Goal: Navigation & Orientation: Find specific page/section

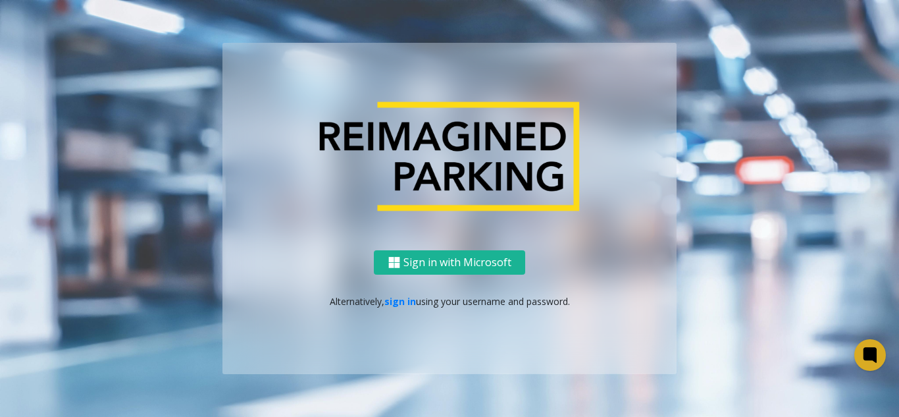
click at [393, 313] on div "Sign in with Microsoft Alternatively, sign in using your username and password." at bounding box center [449, 312] width 454 height 124
click at [392, 301] on link "sign in" at bounding box center [400, 301] width 32 height 13
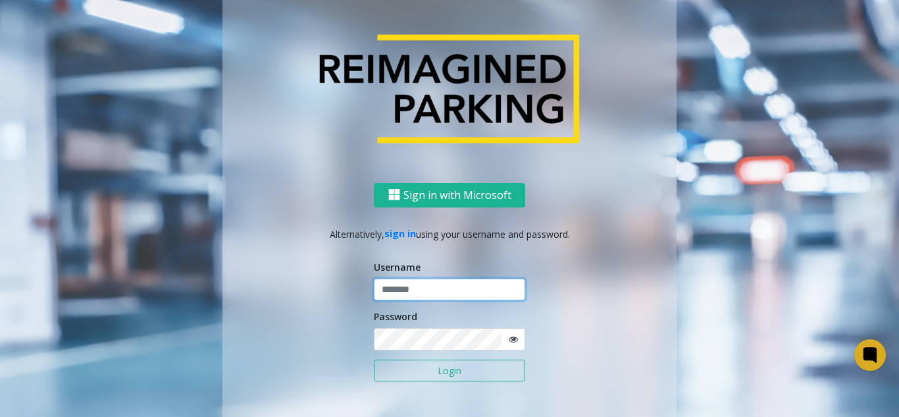
click at [395, 286] on input "text" at bounding box center [449, 289] width 151 height 22
type input "**********"
drag, startPoint x: 517, startPoint y: 332, endPoint x: 505, endPoint y: 336, distance: 12.3
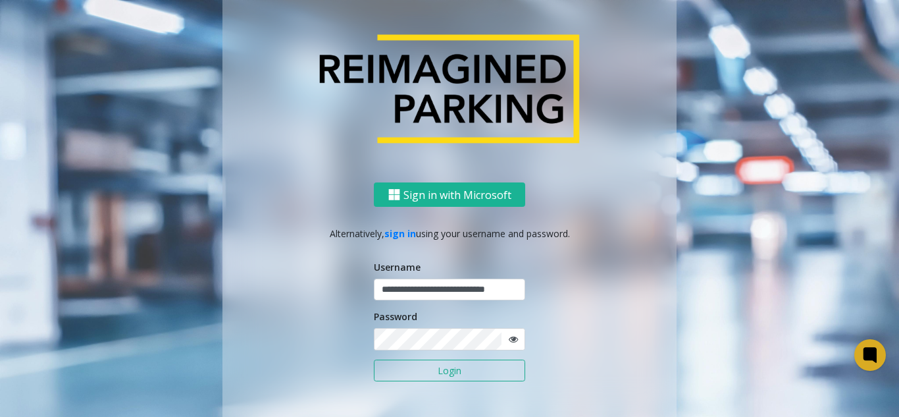
click at [505, 336] on span at bounding box center [513, 339] width 24 height 22
click at [509, 336] on icon at bounding box center [513, 338] width 9 height 9
click at [471, 366] on button "Login" at bounding box center [449, 370] width 151 height 22
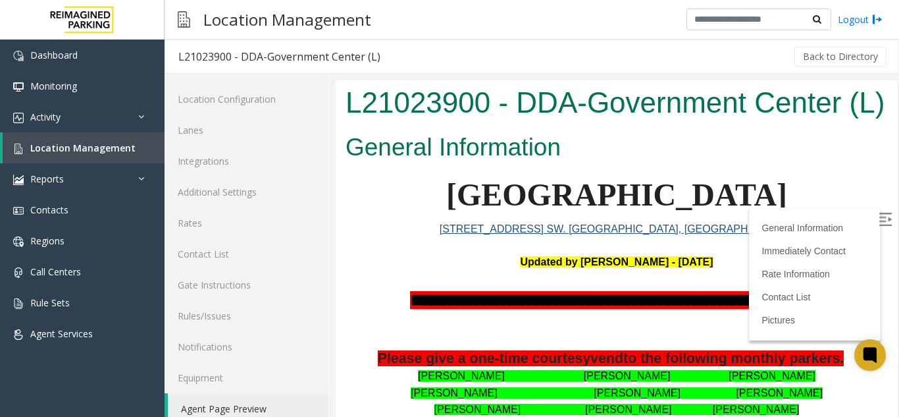
click at [877, 211] on label at bounding box center [887, 221] width 20 height 20
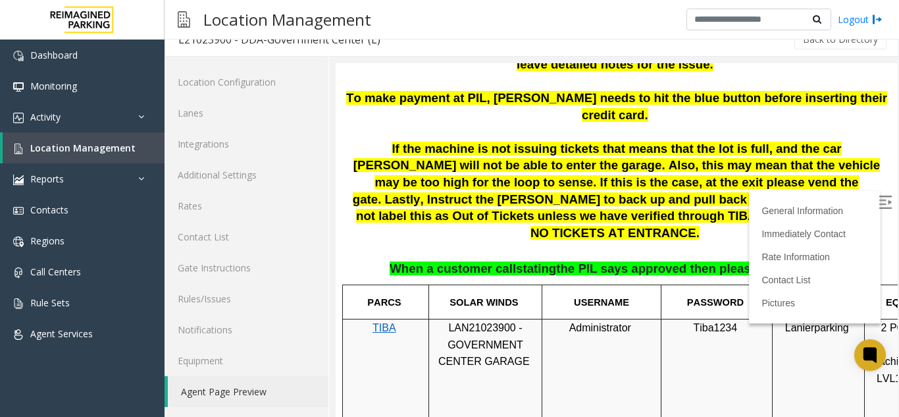
scroll to position [724, 0]
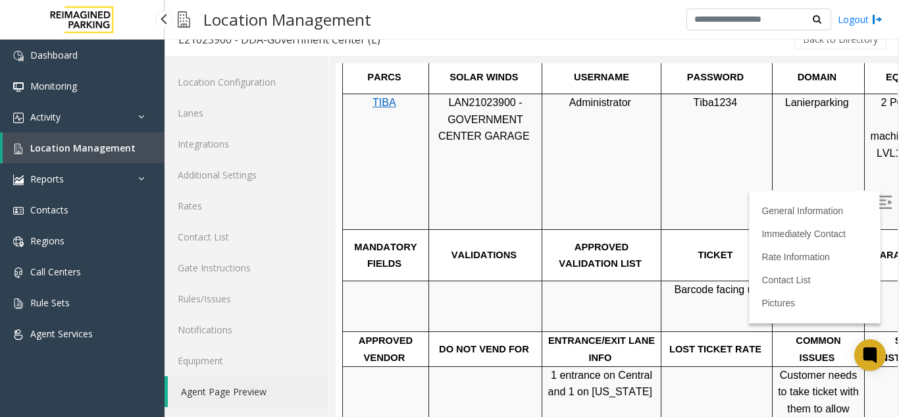
click at [61, 133] on link "Location Management" at bounding box center [84, 147] width 162 height 31
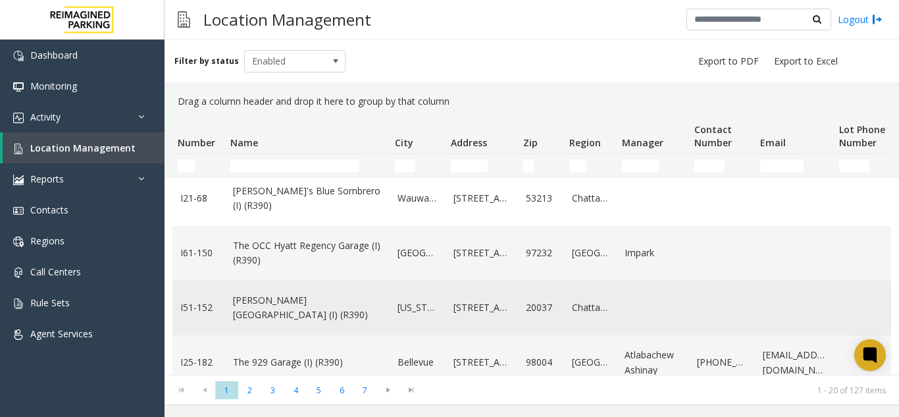
scroll to position [395, 0]
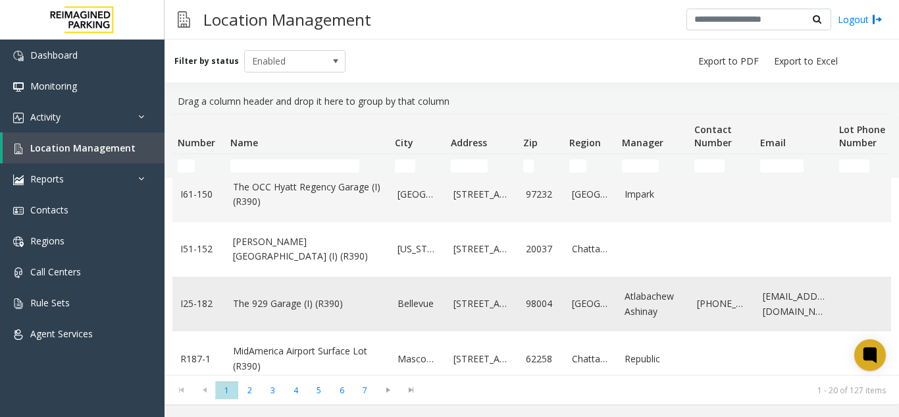
click at [255, 301] on link "The 929 Garage (I) (R390)" at bounding box center [307, 303] width 149 height 14
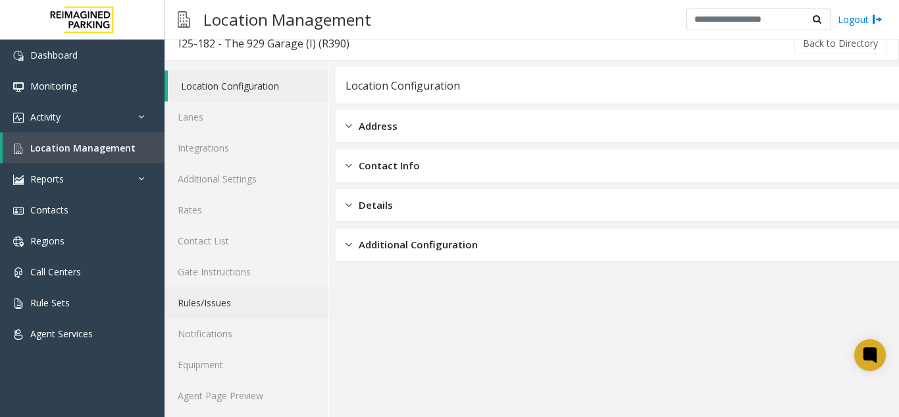
scroll to position [17, 0]
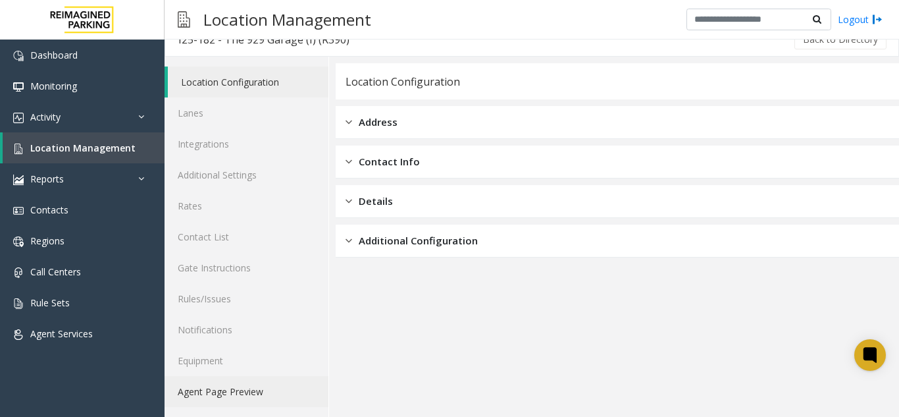
click at [211, 388] on link "Agent Page Preview" at bounding box center [247, 391] width 164 height 31
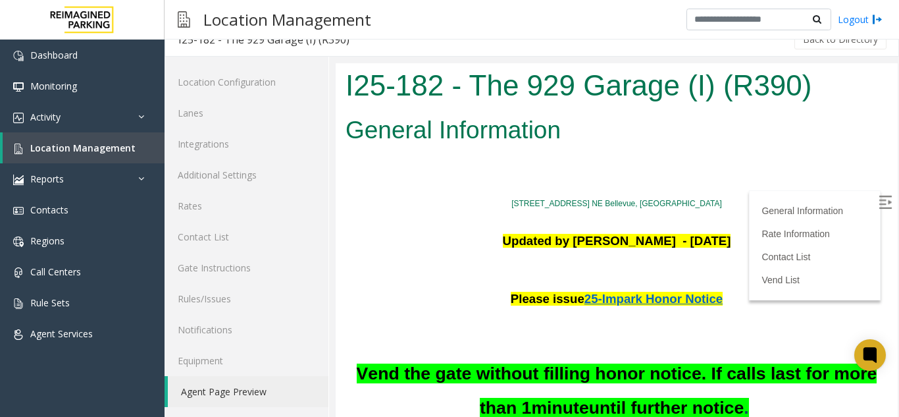
click at [879, 201] on img at bounding box center [885, 201] width 13 height 13
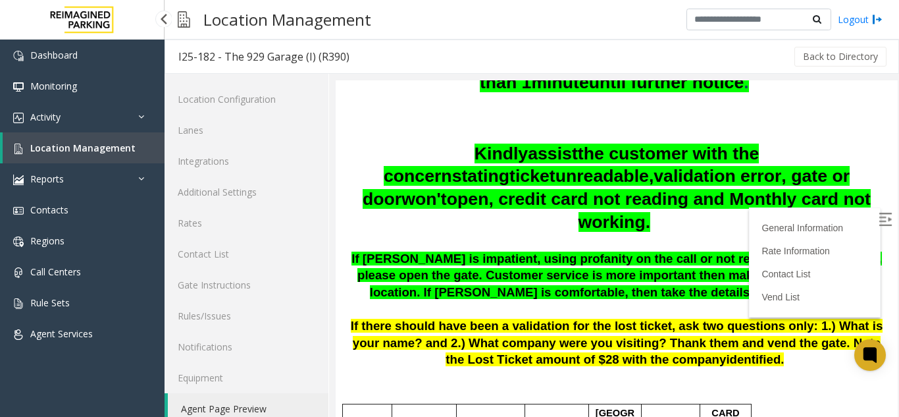
click at [48, 154] on link "Location Management" at bounding box center [84, 147] width 162 height 31
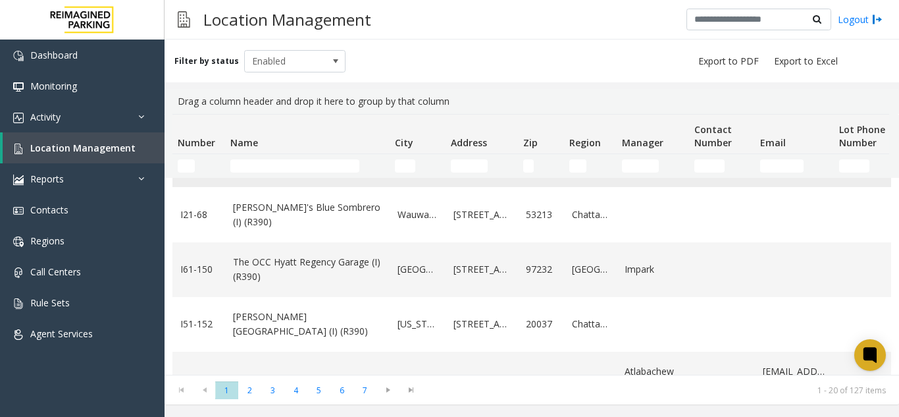
scroll to position [527, 0]
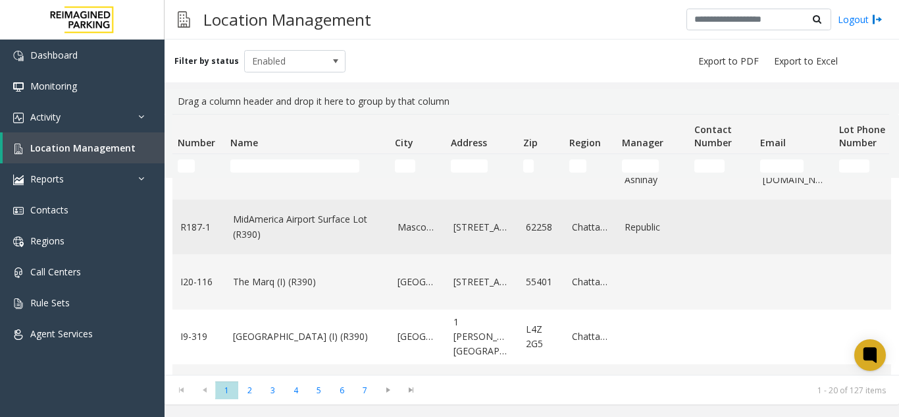
click at [262, 230] on link "MidAmerica Airport Surface Lot (R390)" at bounding box center [307, 227] width 149 height 30
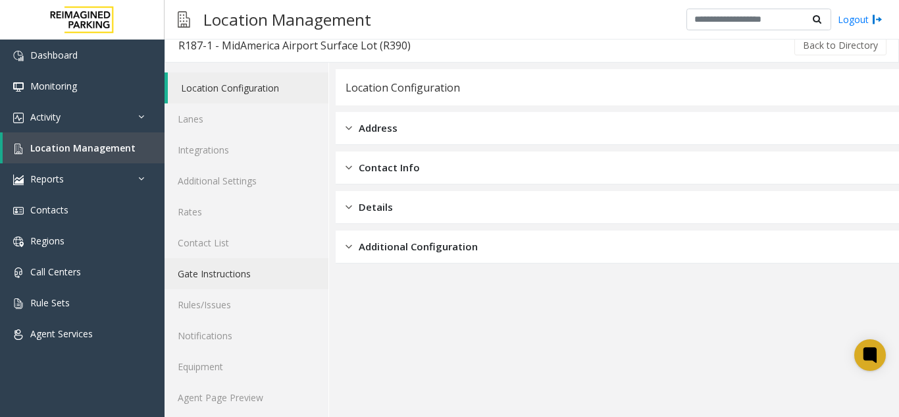
scroll to position [17, 0]
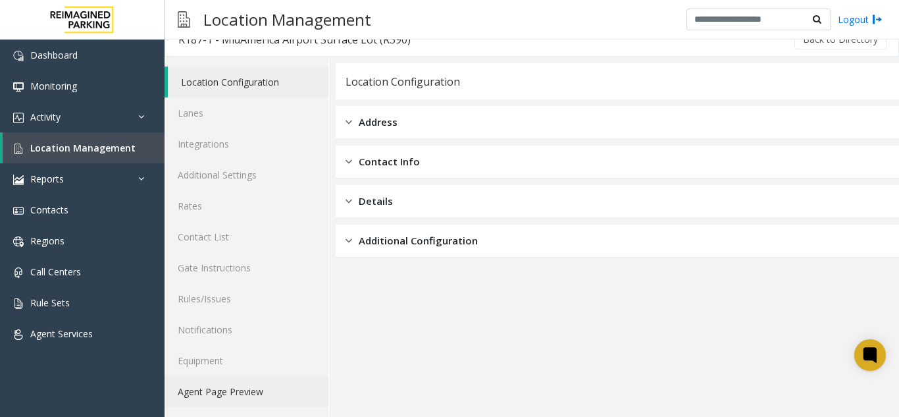
click at [255, 379] on link "Agent Page Preview" at bounding box center [247, 391] width 164 height 31
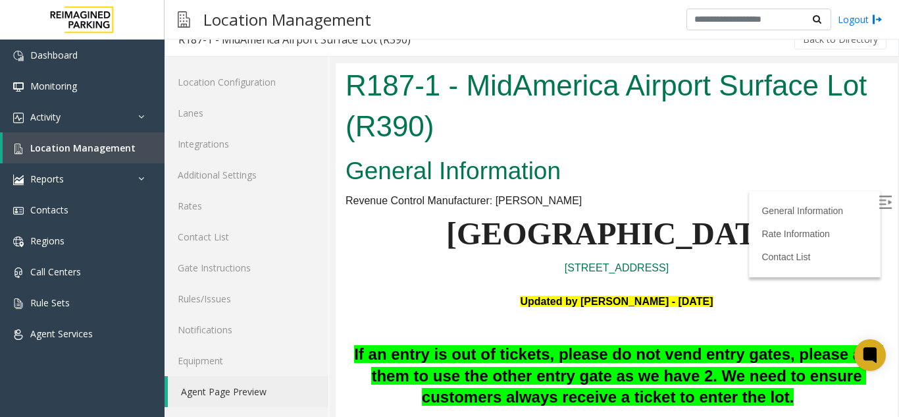
click at [879, 206] on img at bounding box center [885, 201] width 13 height 13
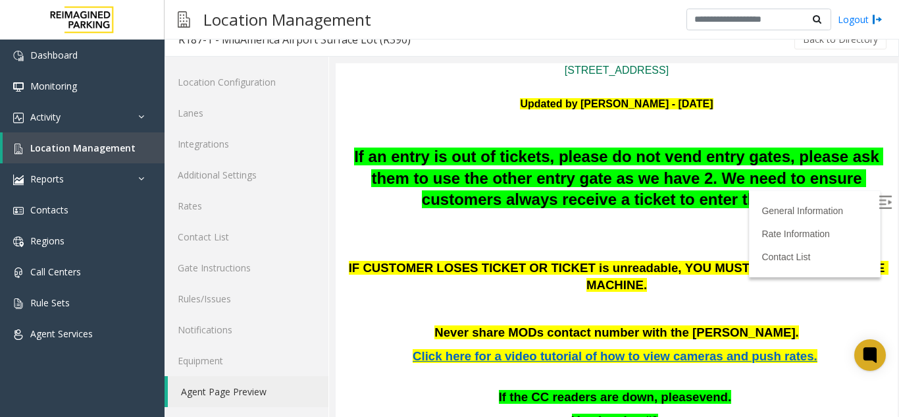
scroll to position [263, 0]
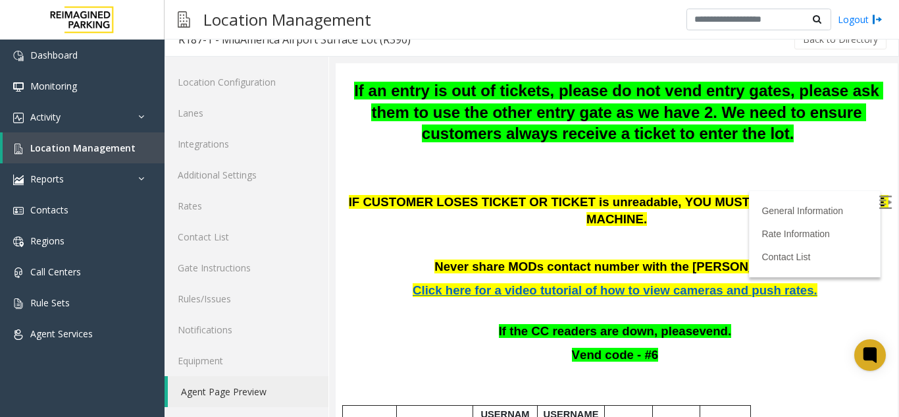
click at [546, 283] on span "Click here for a video tutorial of how to view cameras and push rates." at bounding box center [615, 290] width 405 height 14
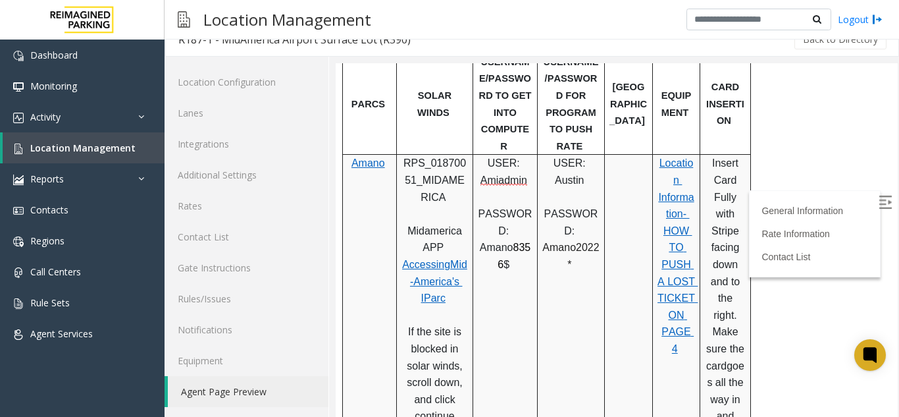
scroll to position [592, 0]
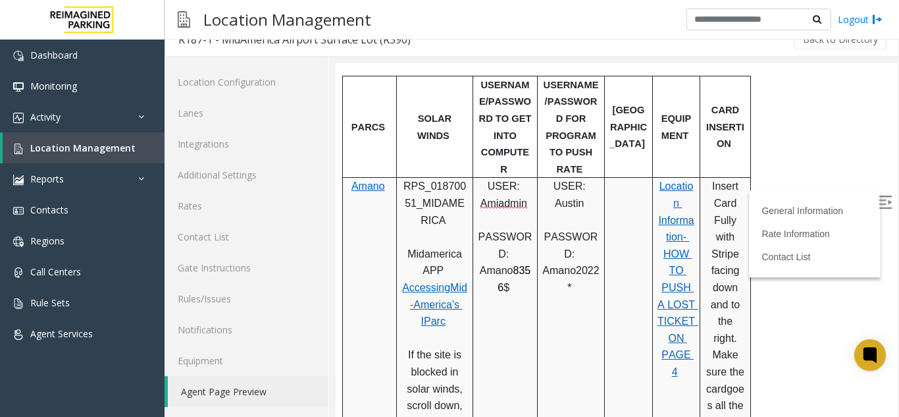
drag, startPoint x: 534, startPoint y: 162, endPoint x: 340, endPoint y: 235, distance: 207.4
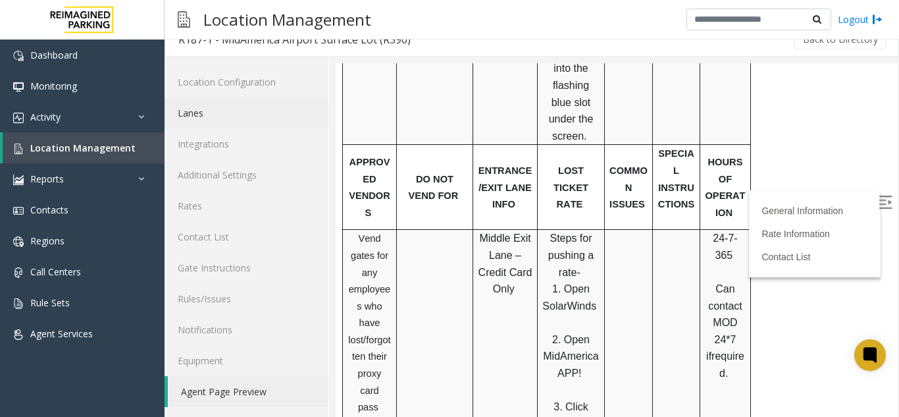
scroll to position [0, 0]
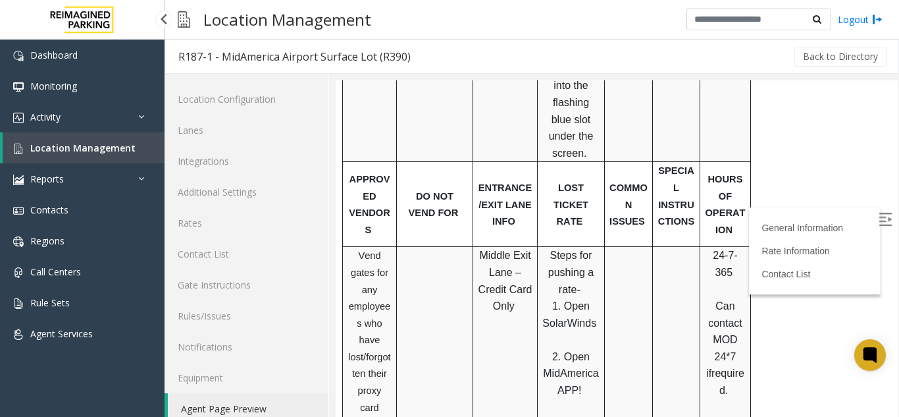
click at [93, 137] on link "Location Management" at bounding box center [84, 147] width 162 height 31
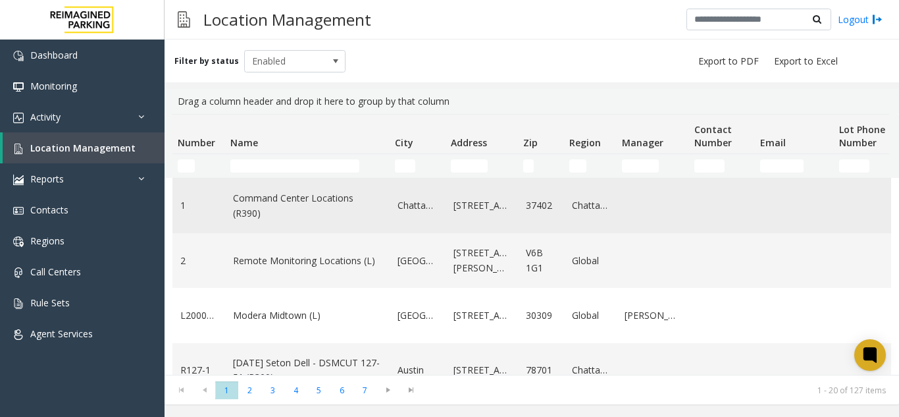
click at [299, 188] on td "Command Center Locations (R390)" at bounding box center [307, 205] width 165 height 55
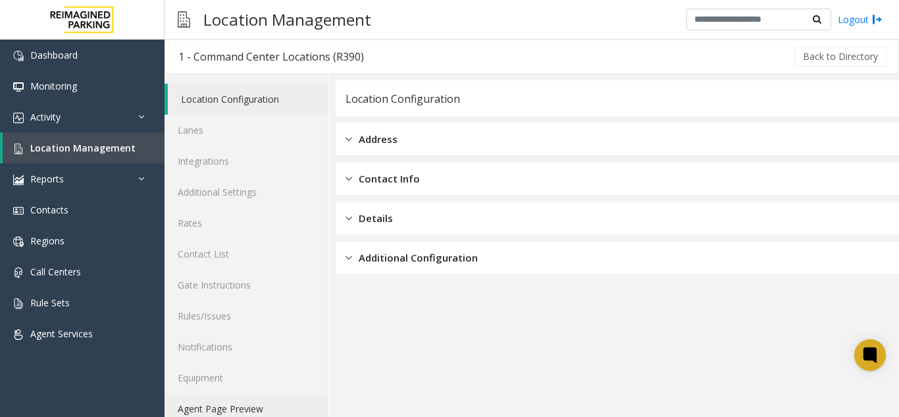
click at [209, 394] on link "Agent Page Preview" at bounding box center [247, 408] width 164 height 31
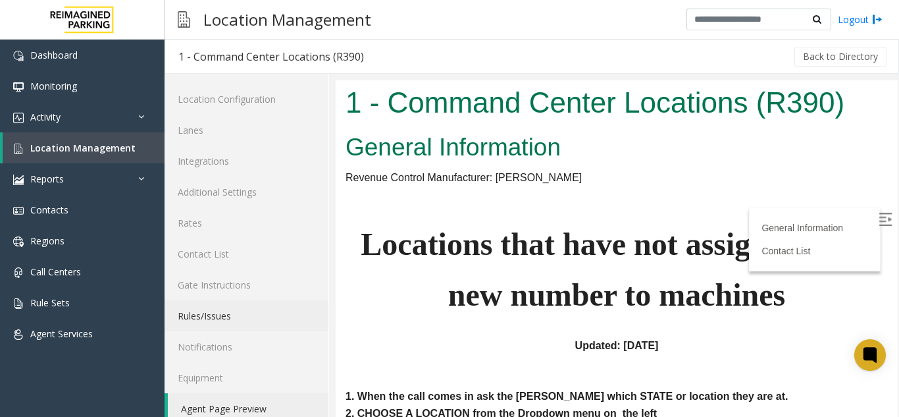
scroll to position [66, 0]
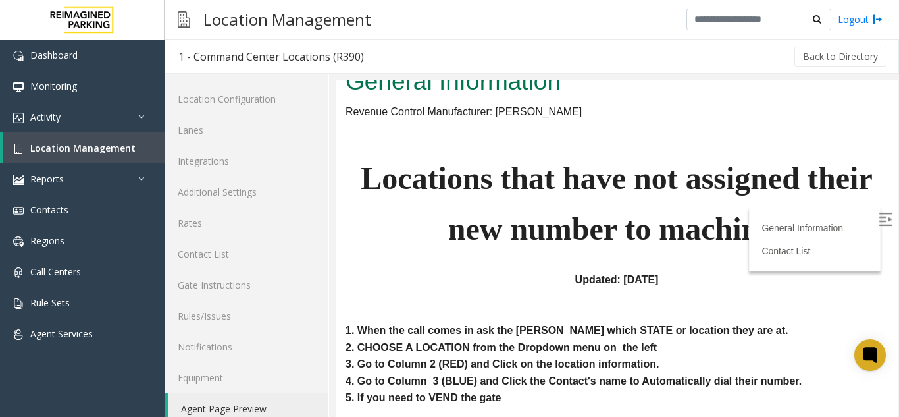
click at [879, 219] on img at bounding box center [885, 219] width 13 height 13
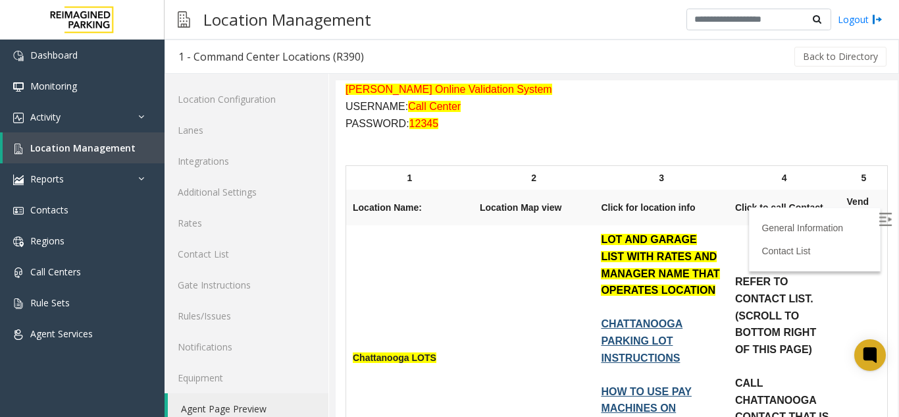
scroll to position [658, 0]
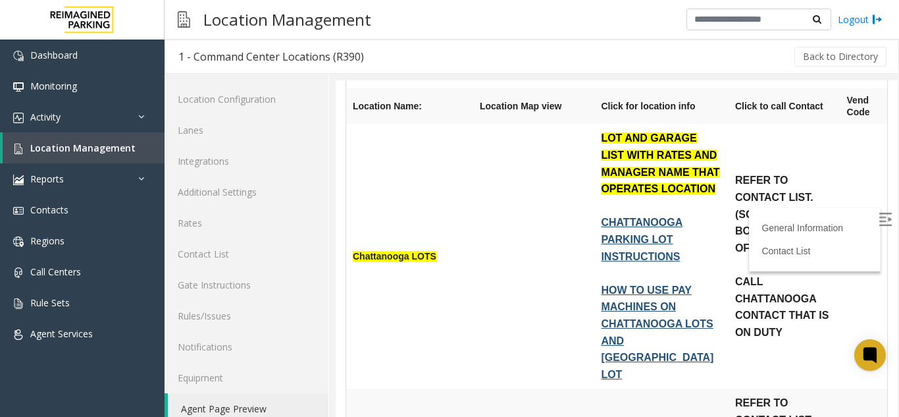
drag, startPoint x: 785, startPoint y: 269, endPoint x: 763, endPoint y: 285, distance: 26.9
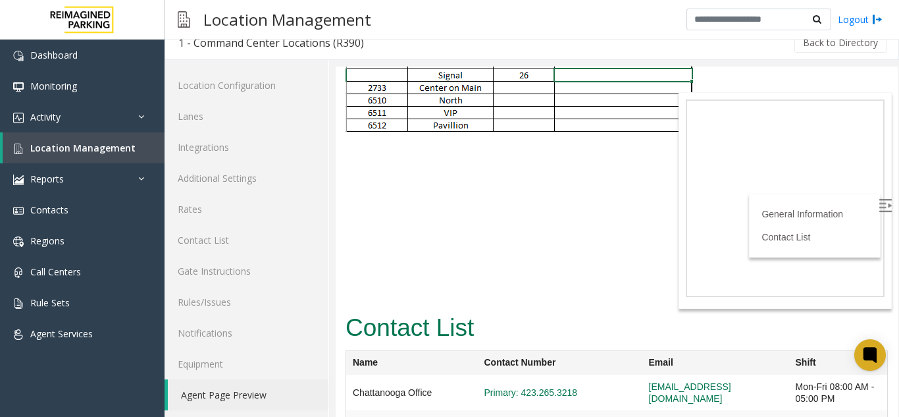
scroll to position [17, 0]
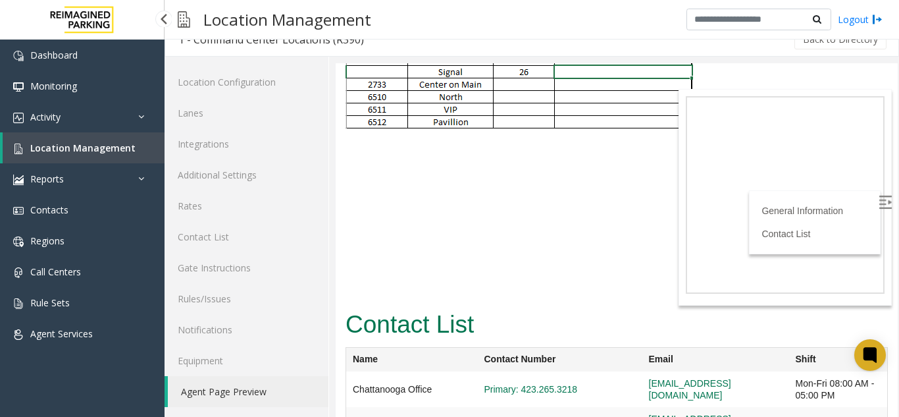
click at [105, 140] on link "Location Management" at bounding box center [84, 147] width 162 height 31
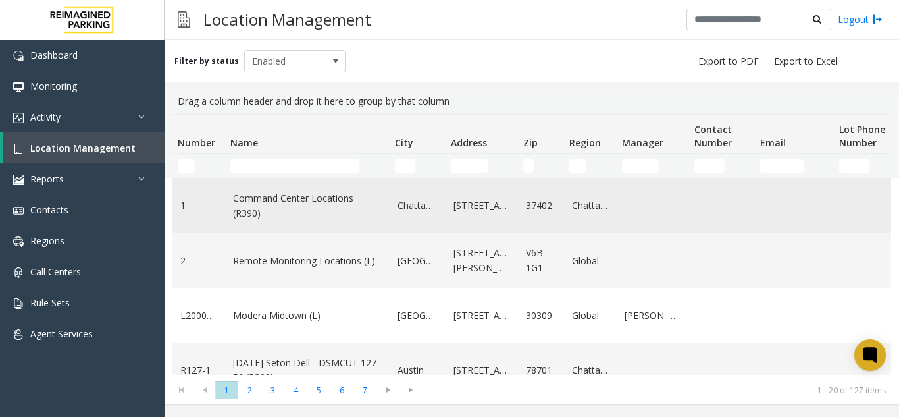
click at [218, 209] on td "1" at bounding box center [198, 205] width 53 height 55
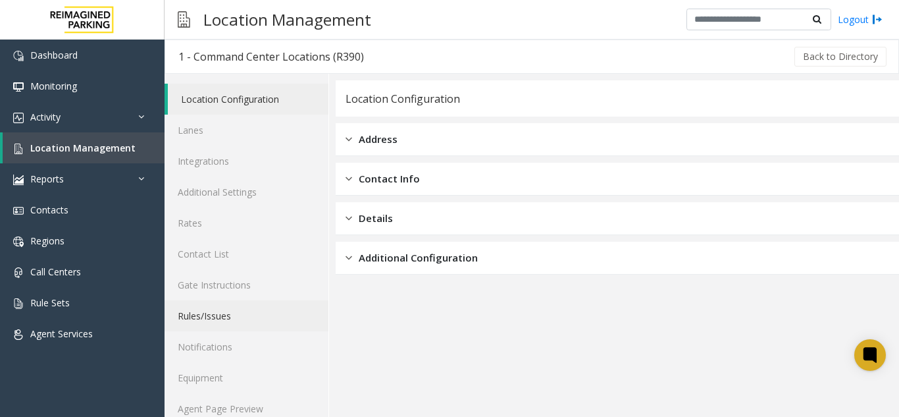
scroll to position [17, 0]
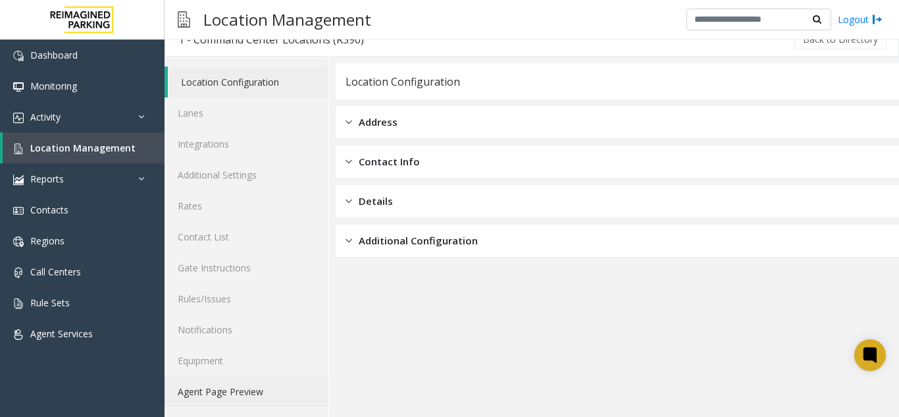
drag, startPoint x: 198, startPoint y: 388, endPoint x: 201, endPoint y: 378, distance: 10.4
click at [199, 387] on link "Agent Page Preview" at bounding box center [247, 391] width 164 height 31
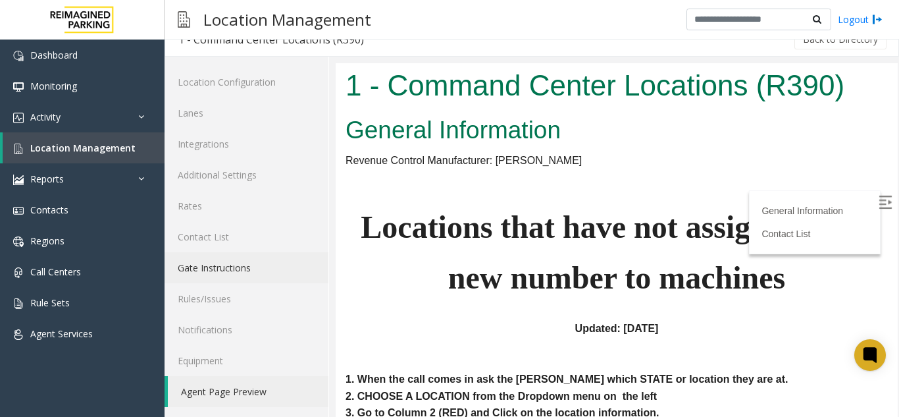
scroll to position [329, 0]
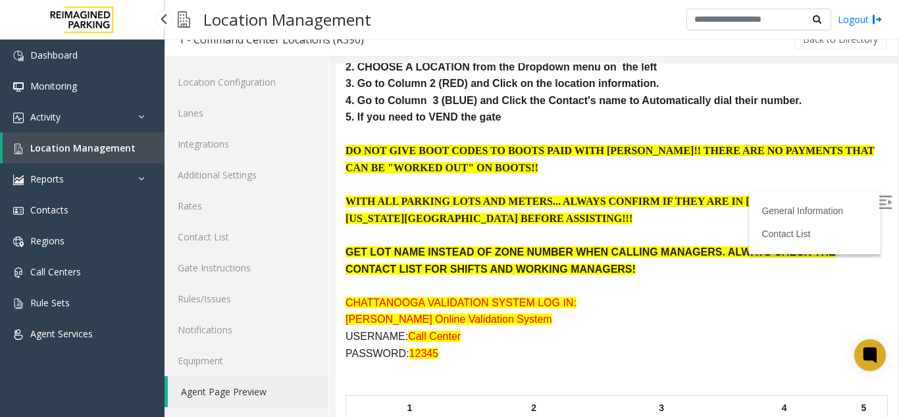
click at [107, 151] on span "Location Management" at bounding box center [82, 148] width 105 height 13
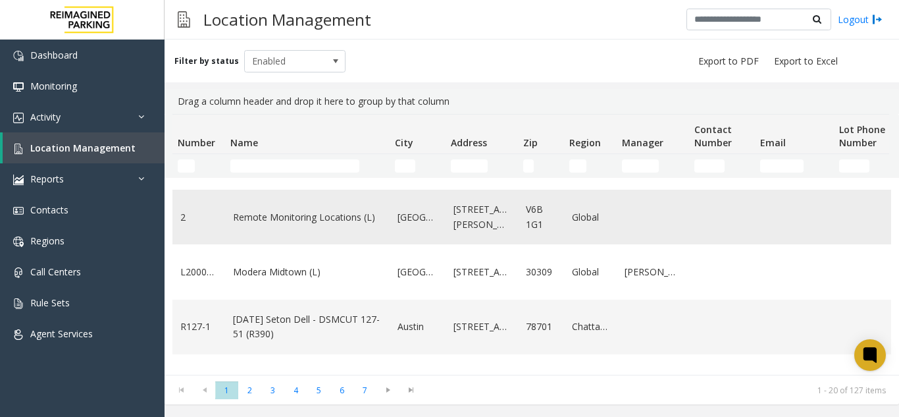
scroll to position [66, 0]
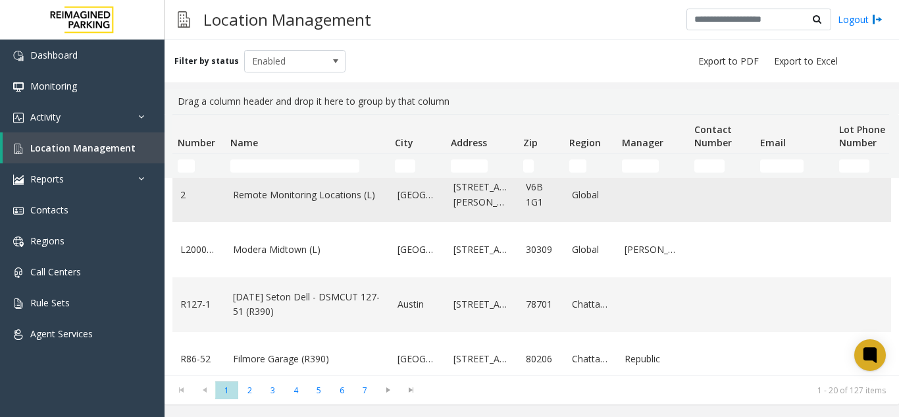
click at [280, 200] on link "Remote Monitoring Locations (L)" at bounding box center [307, 195] width 149 height 14
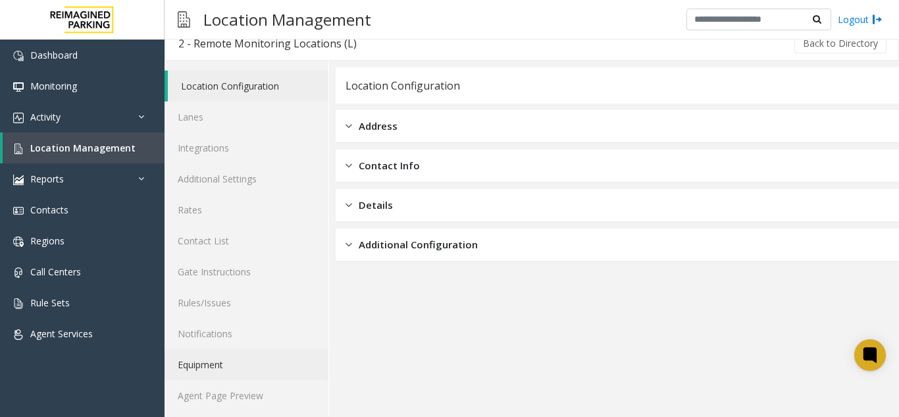
scroll to position [17, 0]
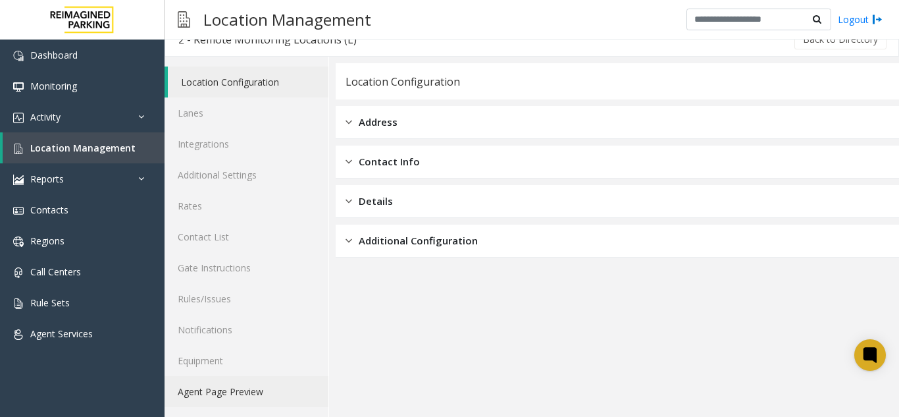
click at [215, 393] on link "Agent Page Preview" at bounding box center [247, 391] width 164 height 31
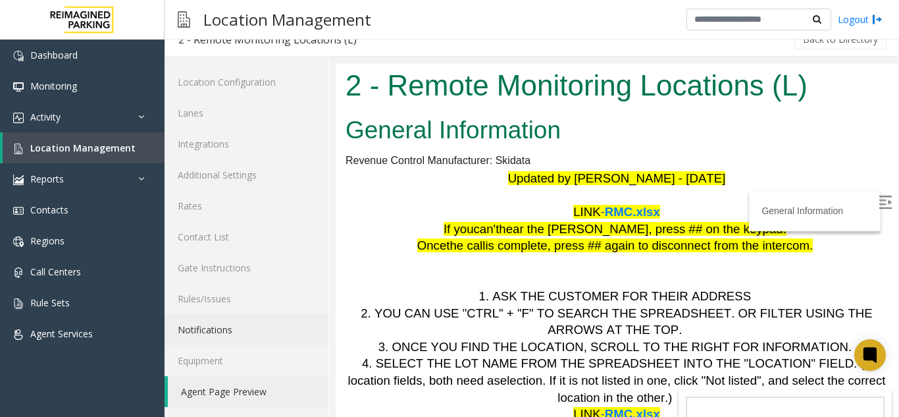
scroll to position [66, 0]
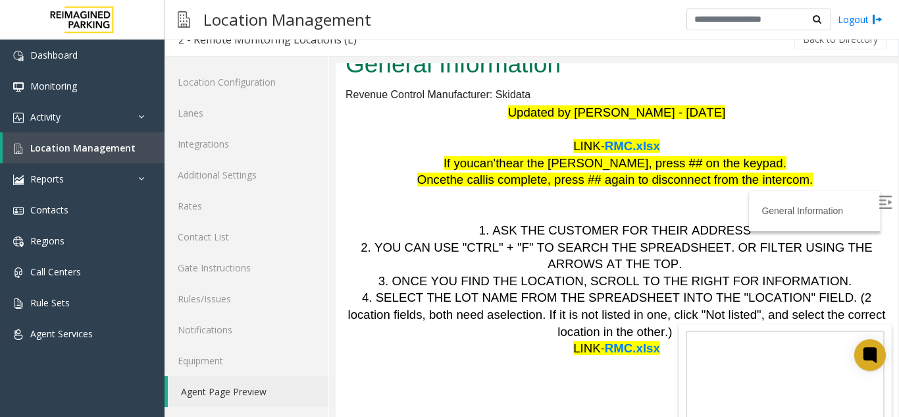
click at [879, 199] on img at bounding box center [885, 201] width 13 height 13
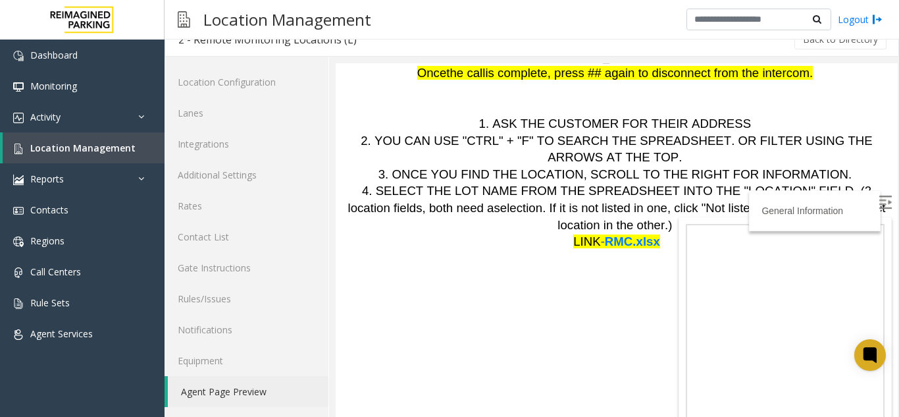
scroll to position [174, 0]
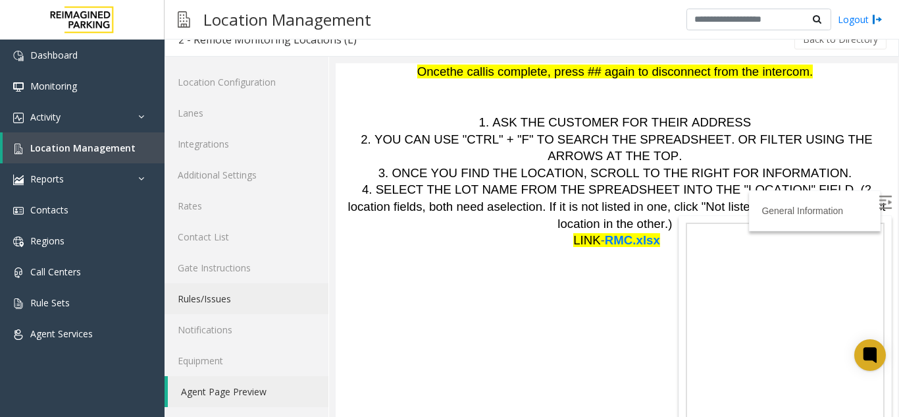
click at [309, 297] on link "Rules/Issues" at bounding box center [247, 298] width 164 height 31
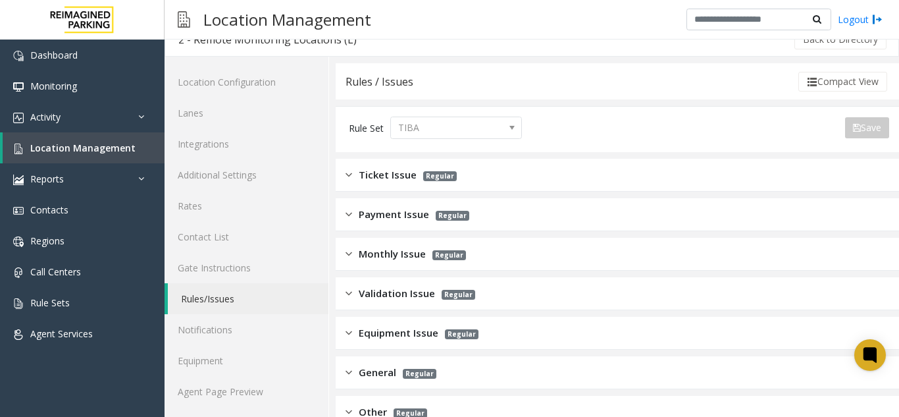
click at [439, 179] on span "Regular" at bounding box center [440, 176] width 34 height 10
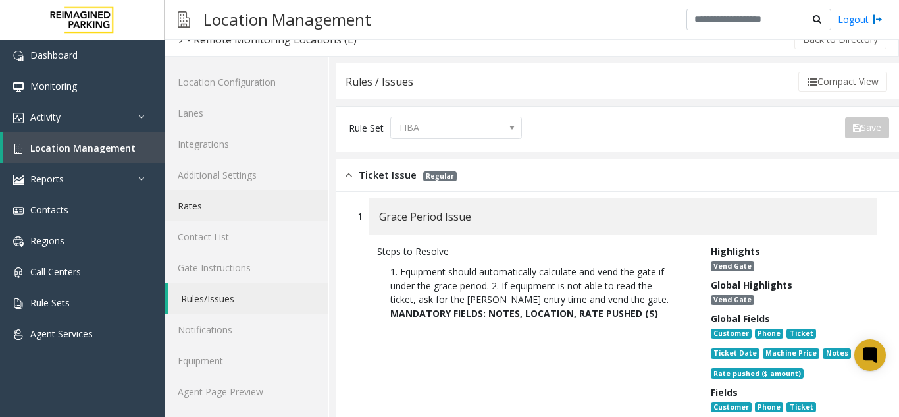
click at [234, 215] on link "Rates" at bounding box center [247, 205] width 164 height 31
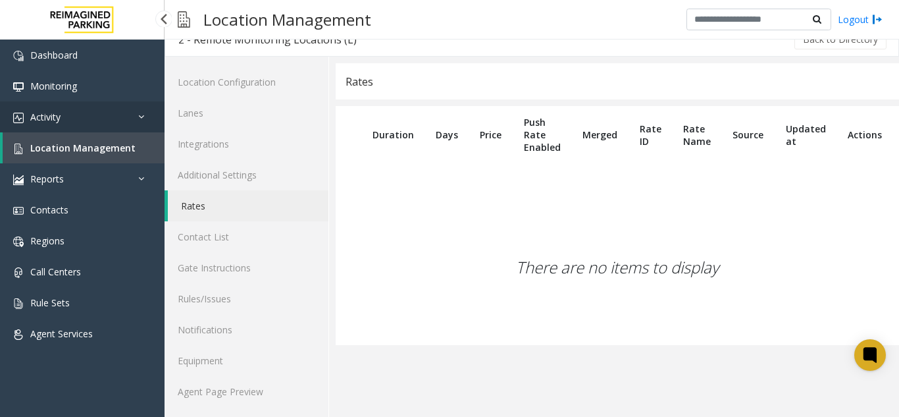
click at [95, 120] on link "Activity" at bounding box center [82, 116] width 165 height 31
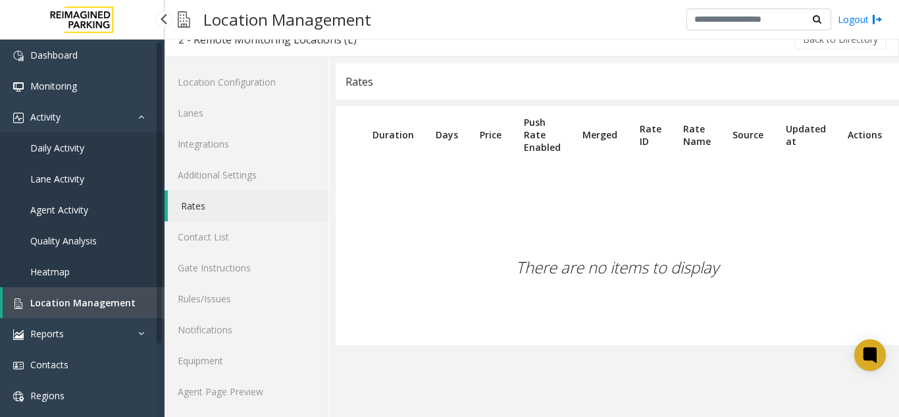
click at [61, 308] on span "Location Management" at bounding box center [82, 302] width 105 height 13
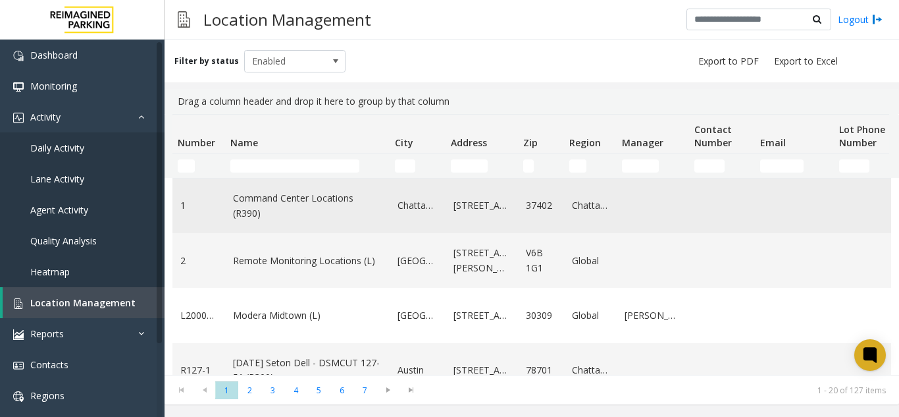
click at [263, 213] on link "Command Center Locations (R390)" at bounding box center [307, 206] width 149 height 30
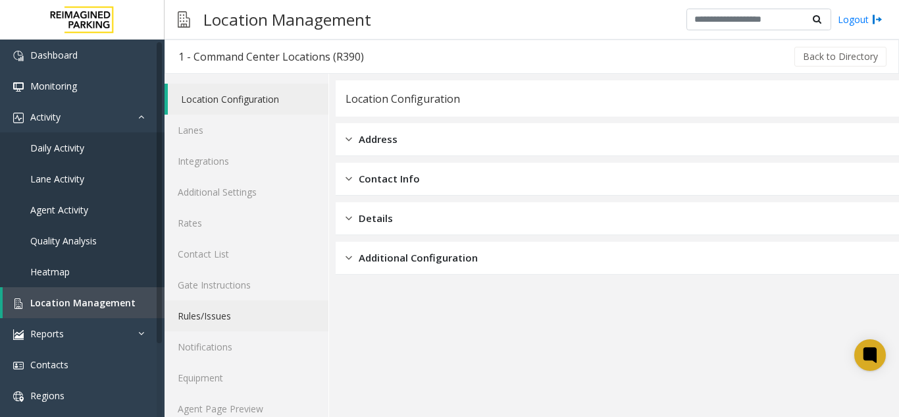
click at [275, 303] on link "Rules/Issues" at bounding box center [247, 315] width 164 height 31
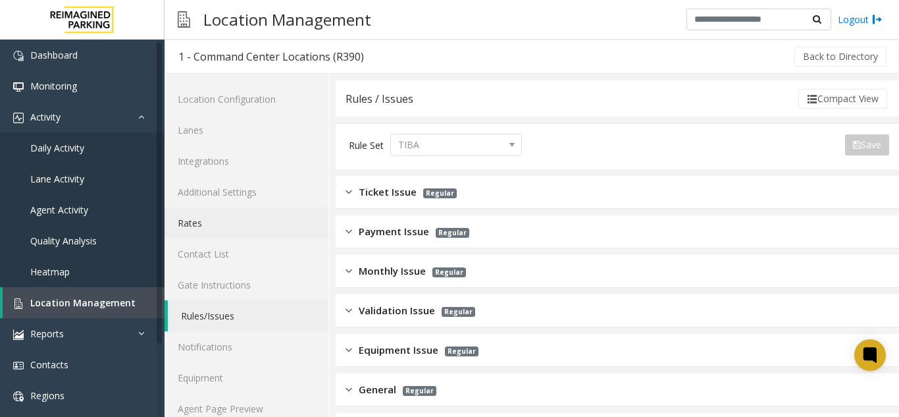
click at [272, 233] on link "Rates" at bounding box center [247, 222] width 164 height 31
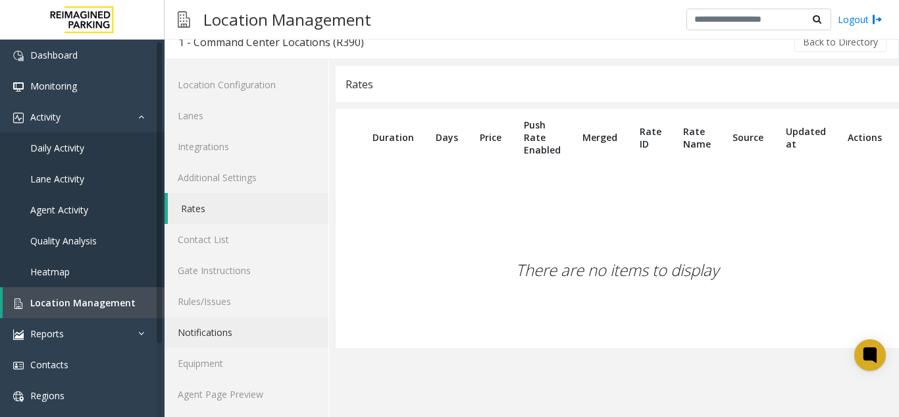
scroll to position [17, 0]
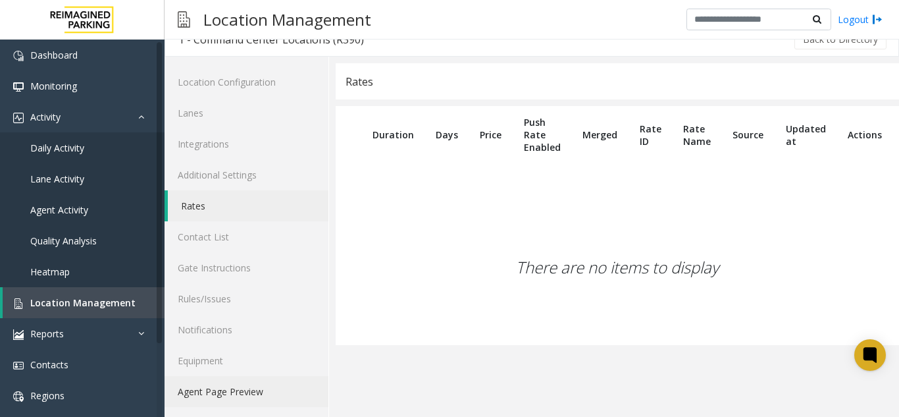
click at [251, 391] on link "Agent Page Preview" at bounding box center [247, 391] width 164 height 31
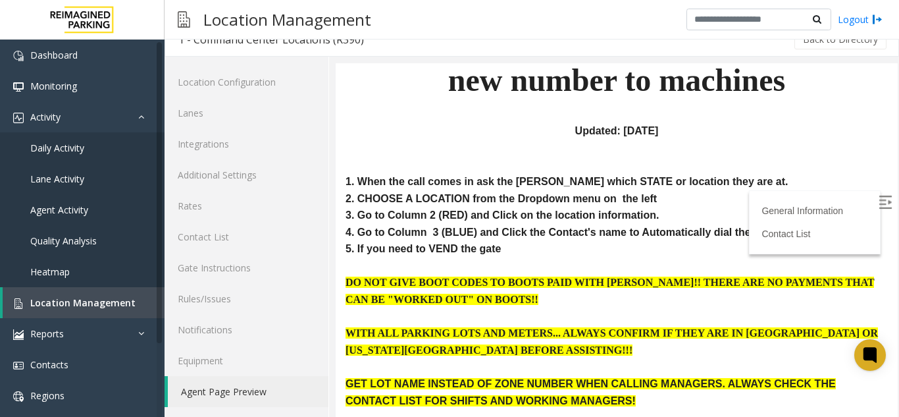
scroll to position [132, 0]
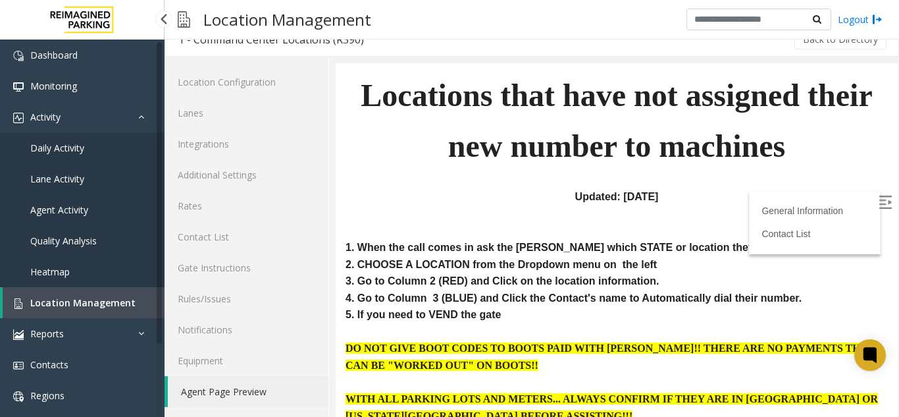
click at [114, 302] on span "Location Management" at bounding box center [82, 302] width 105 height 13
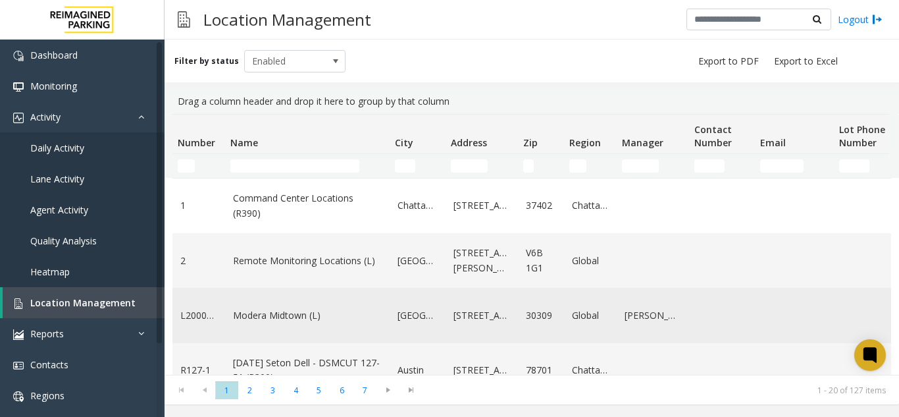
click at [257, 321] on link "Modera Midtown (L)" at bounding box center [307, 315] width 149 height 14
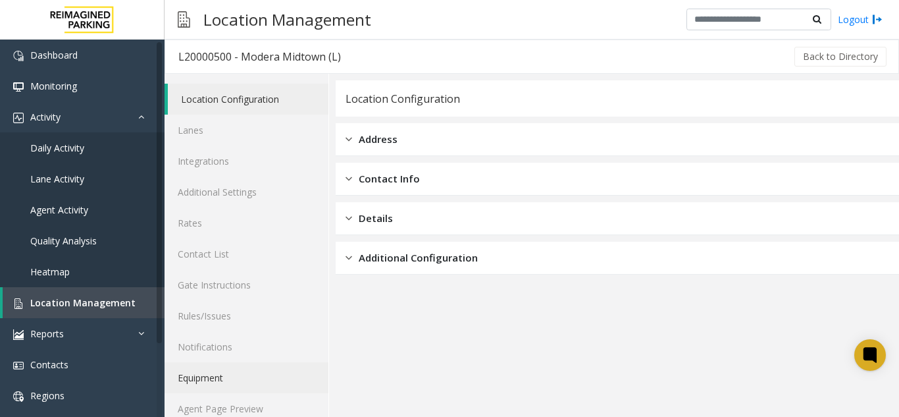
scroll to position [17, 0]
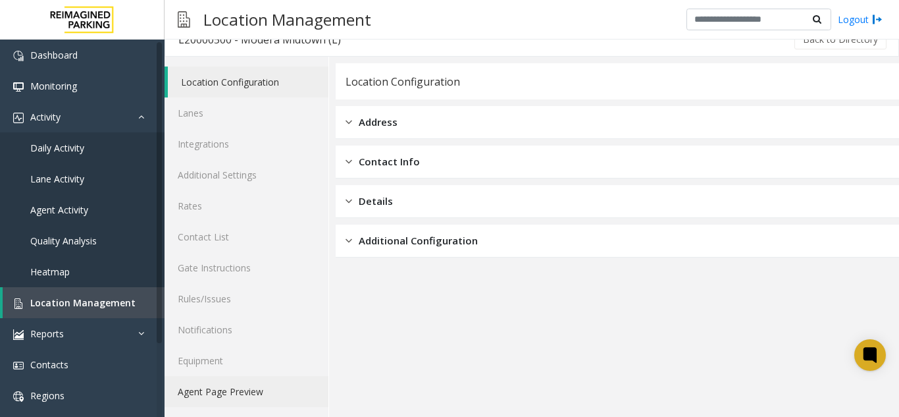
click at [203, 395] on link "Agent Page Preview" at bounding box center [247, 391] width 164 height 31
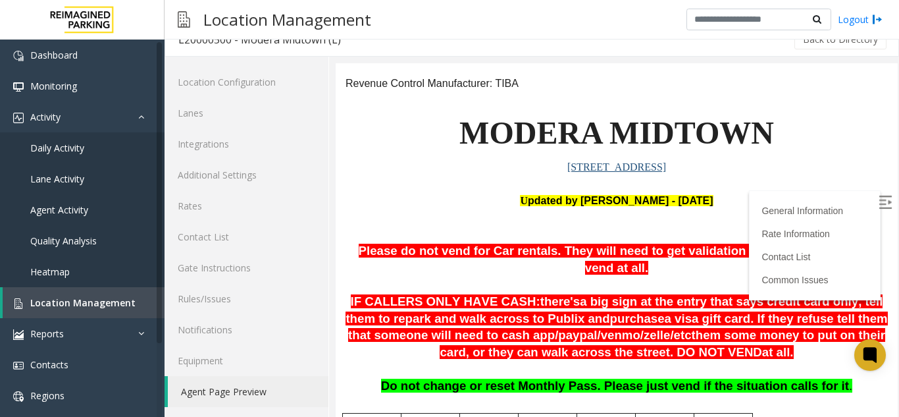
scroll to position [197, 0]
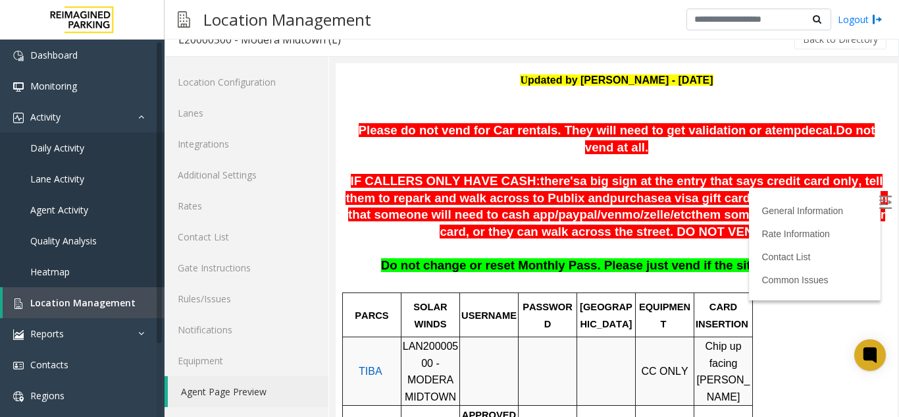
click at [879, 199] on img at bounding box center [885, 201] width 13 height 13
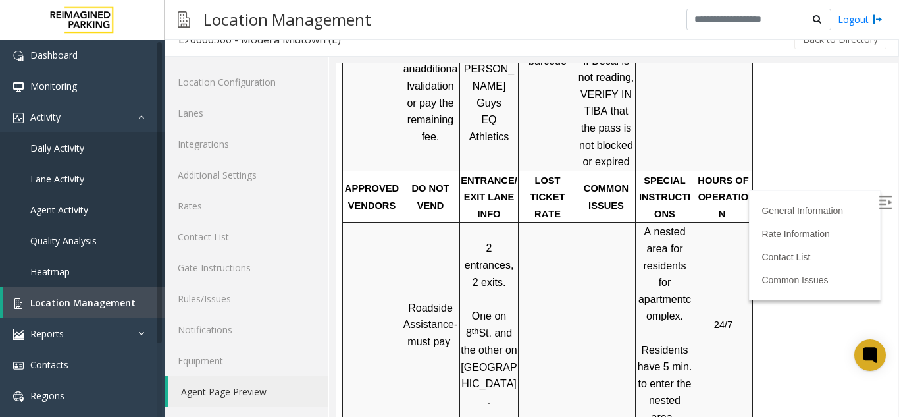
scroll to position [658, 0]
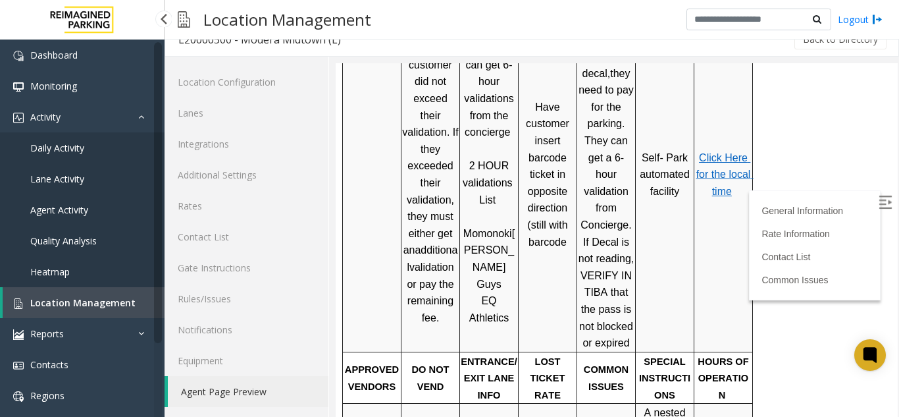
click at [153, 299] on link "Location Management" at bounding box center [84, 302] width 162 height 31
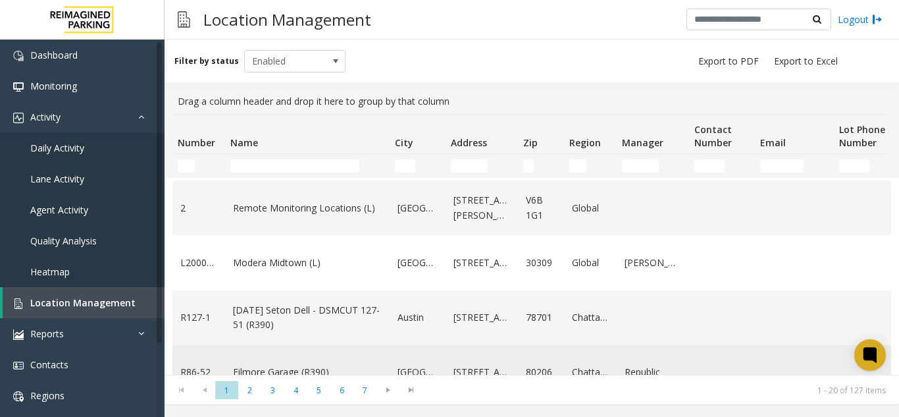
scroll to position [132, 0]
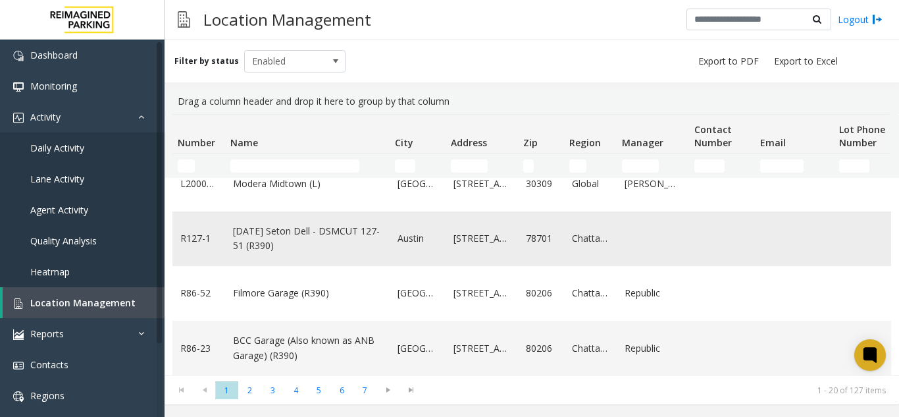
click at [306, 248] on link "[DATE] Seton Dell - DSMCUT 127-51 (R390)" at bounding box center [307, 239] width 149 height 30
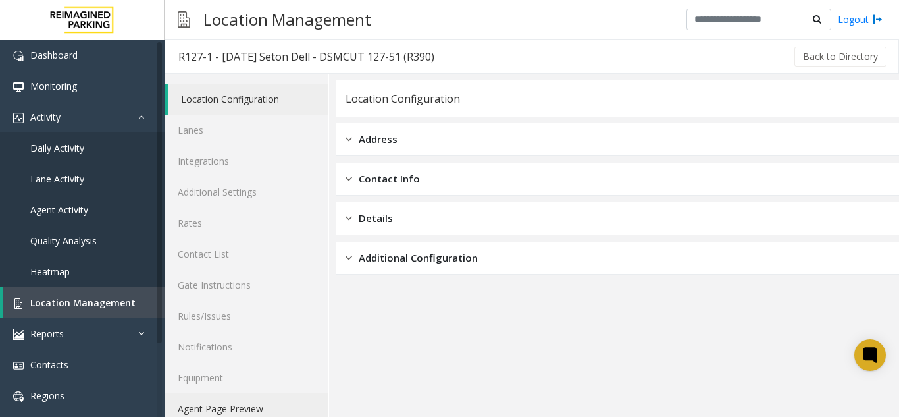
click at [272, 404] on link "Agent Page Preview" at bounding box center [247, 408] width 164 height 31
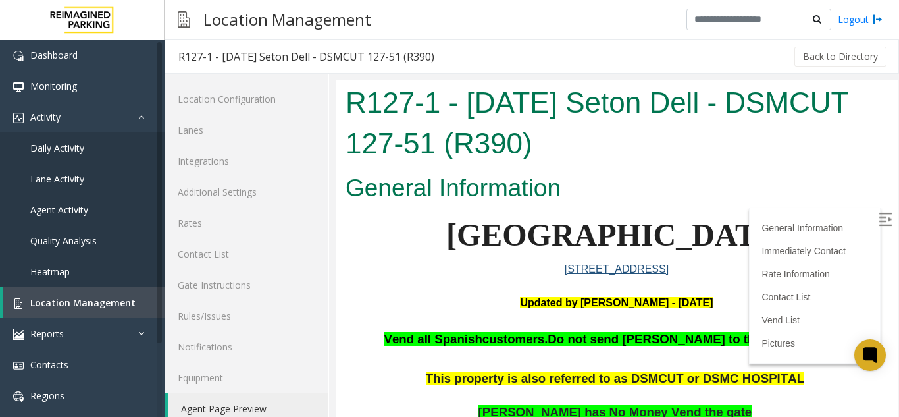
scroll to position [132, 0]
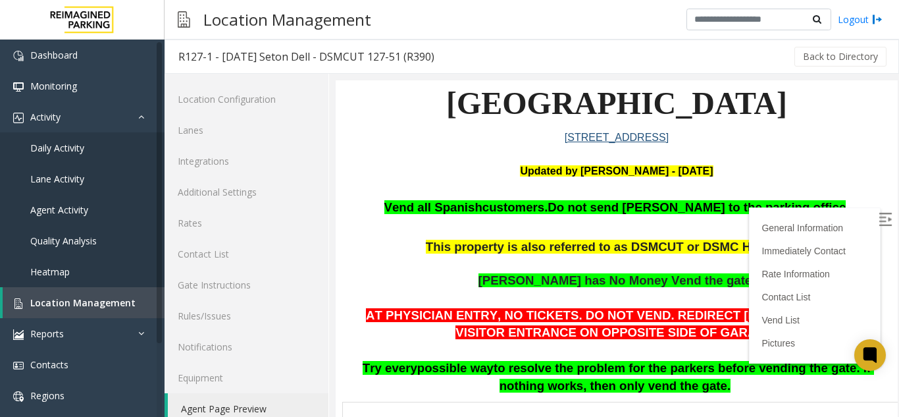
click at [879, 217] on img at bounding box center [885, 219] width 13 height 13
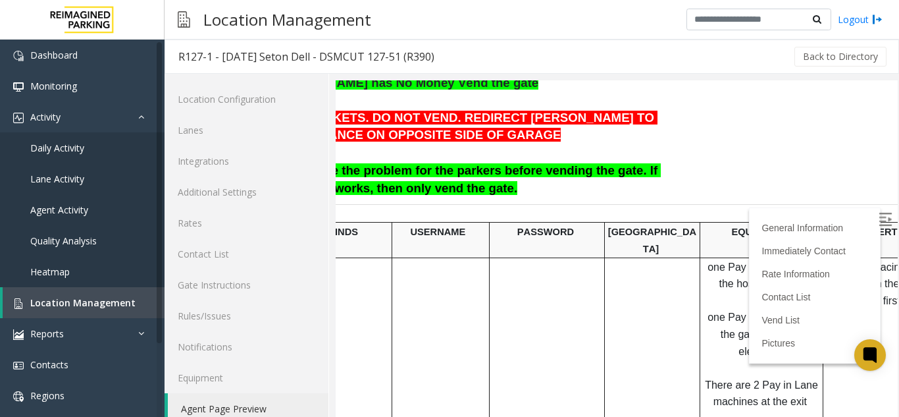
scroll to position [329, 267]
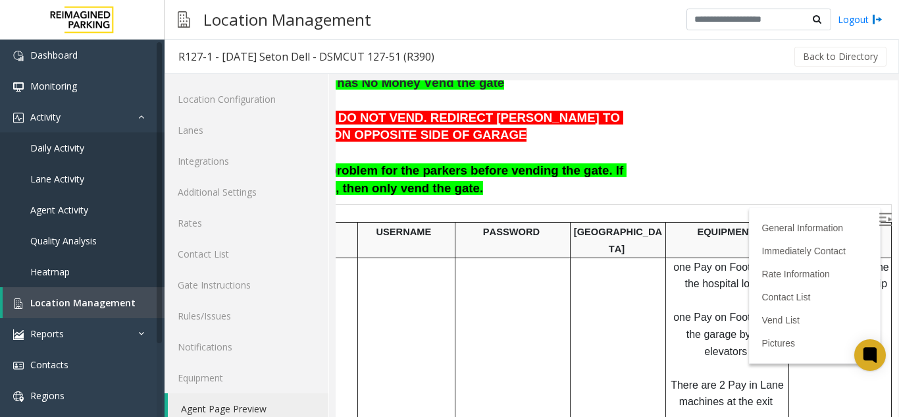
drag, startPoint x: 664, startPoint y: 280, endPoint x: 750, endPoint y: 278, distance: 86.2
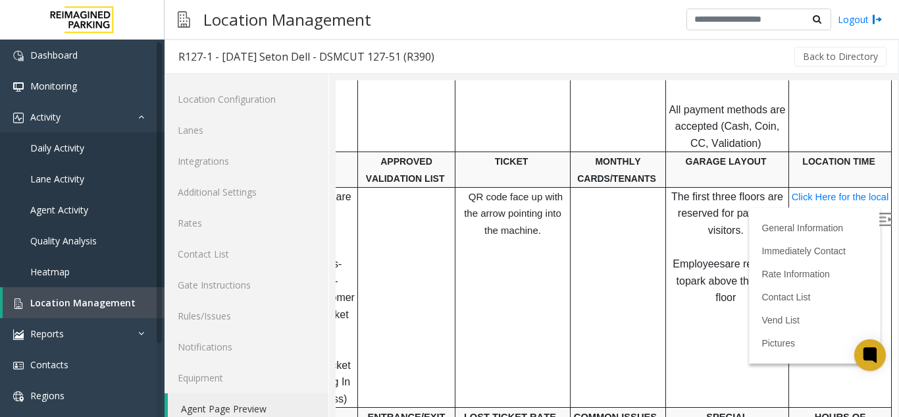
scroll to position [658, 267]
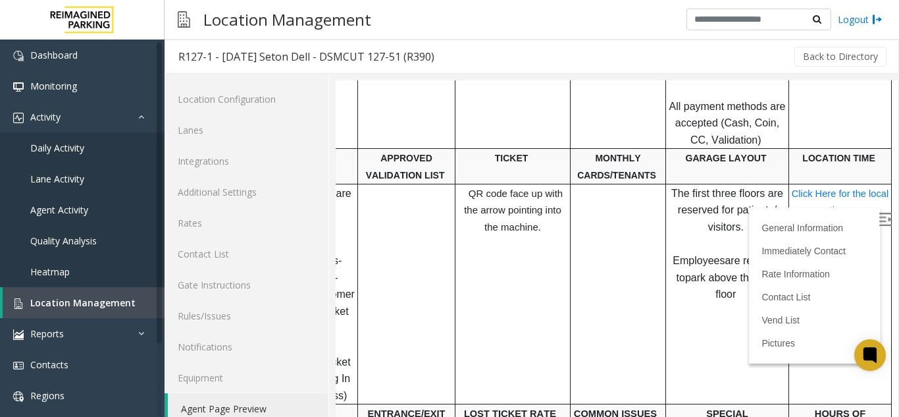
click at [798, 275] on td "Click Here for the local time" at bounding box center [840, 294] width 103 height 220
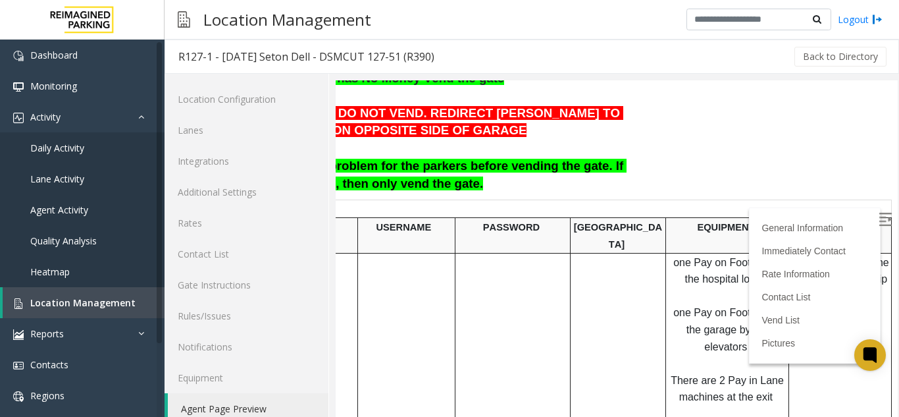
scroll to position [329, 267]
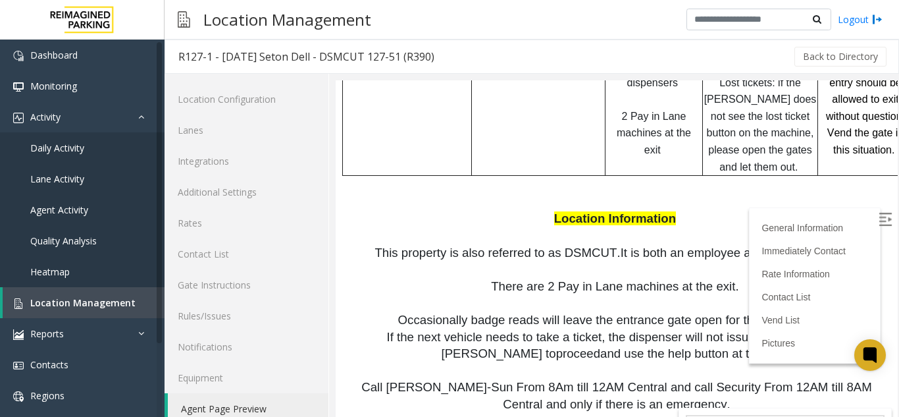
drag, startPoint x: 738, startPoint y: 249, endPoint x: 507, endPoint y: 272, distance: 232.1
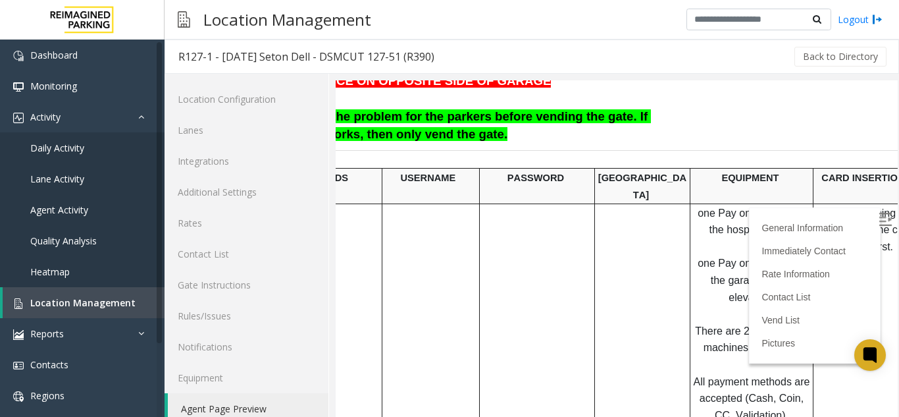
scroll to position [434, 112]
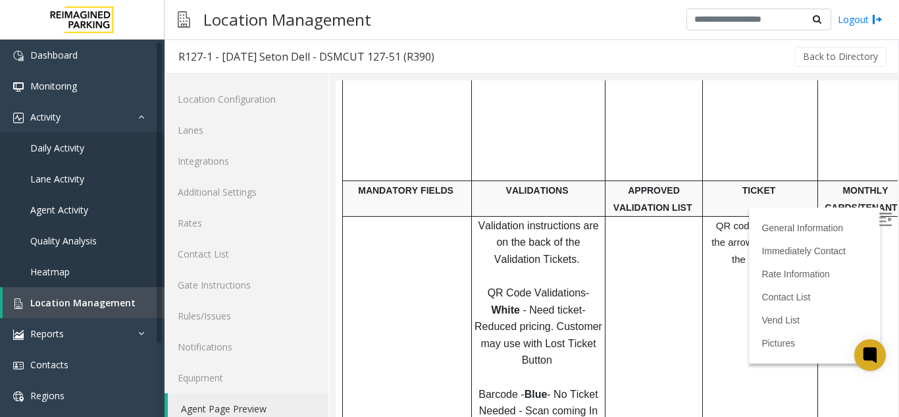
drag, startPoint x: 649, startPoint y: 145, endPoint x: 513, endPoint y: 219, distance: 154.3
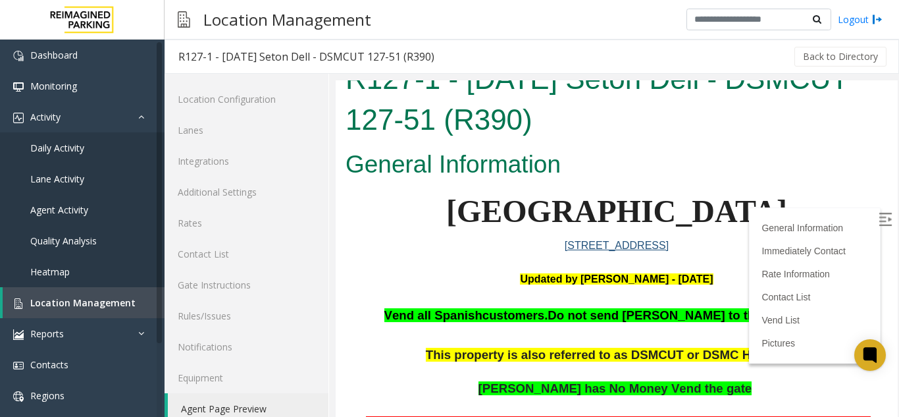
scroll to position [0, 0]
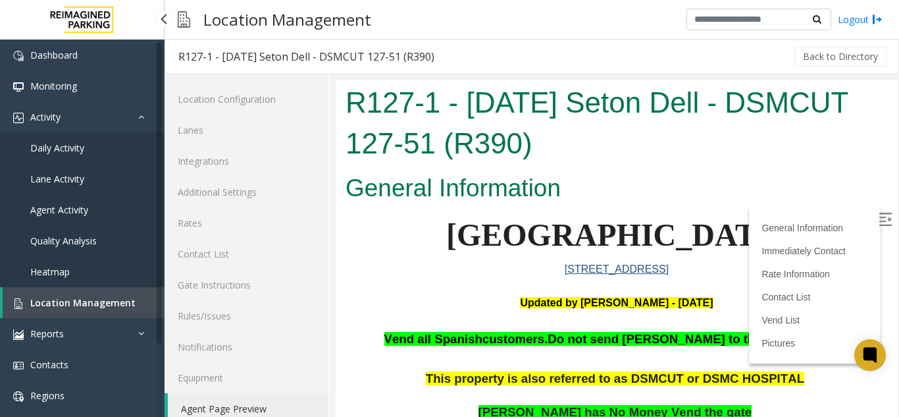
click at [132, 297] on link "Location Management" at bounding box center [84, 302] width 162 height 31
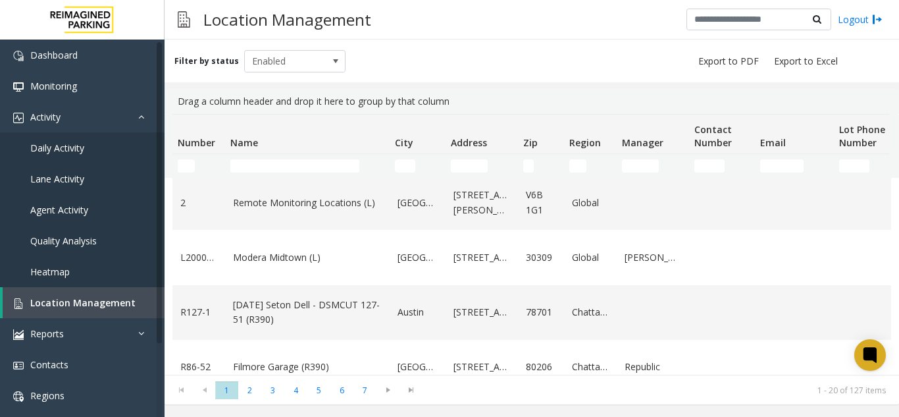
scroll to position [132, 0]
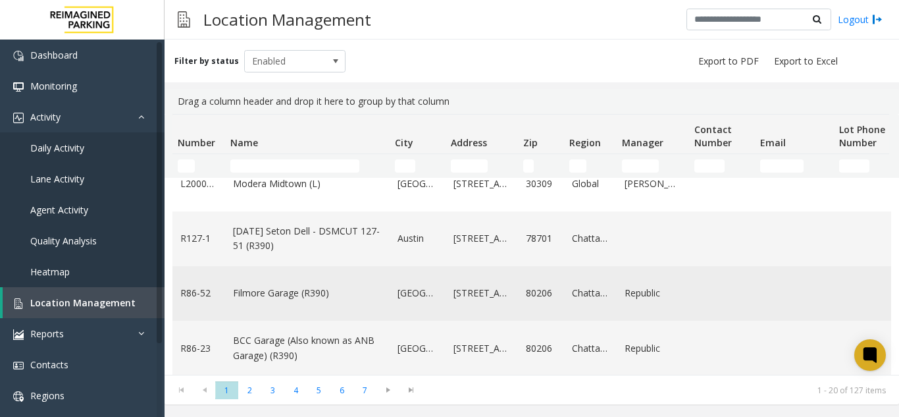
click at [317, 283] on td "Filmore Garage (R390)" at bounding box center [307, 293] width 165 height 55
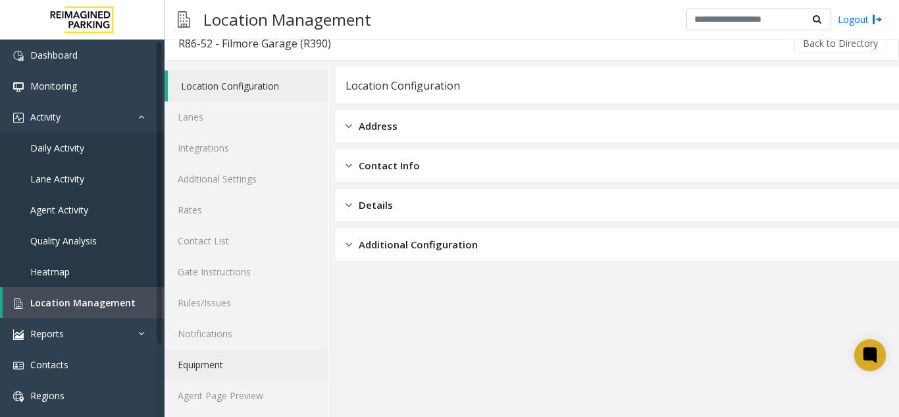
scroll to position [17, 0]
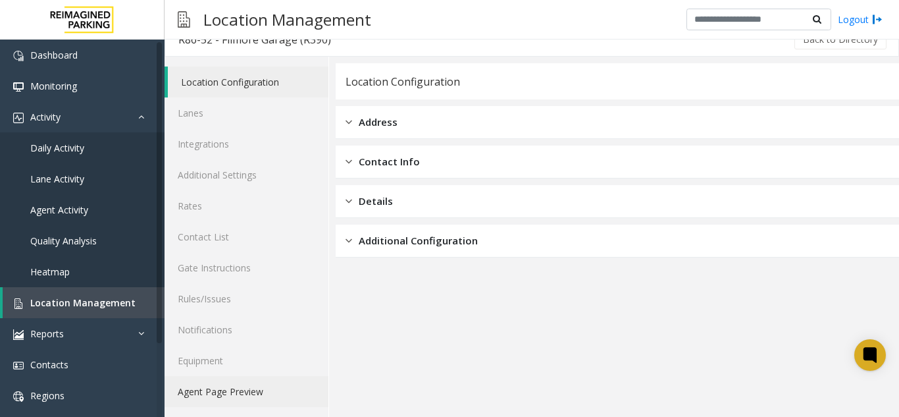
click at [230, 401] on link "Agent Page Preview" at bounding box center [247, 391] width 164 height 31
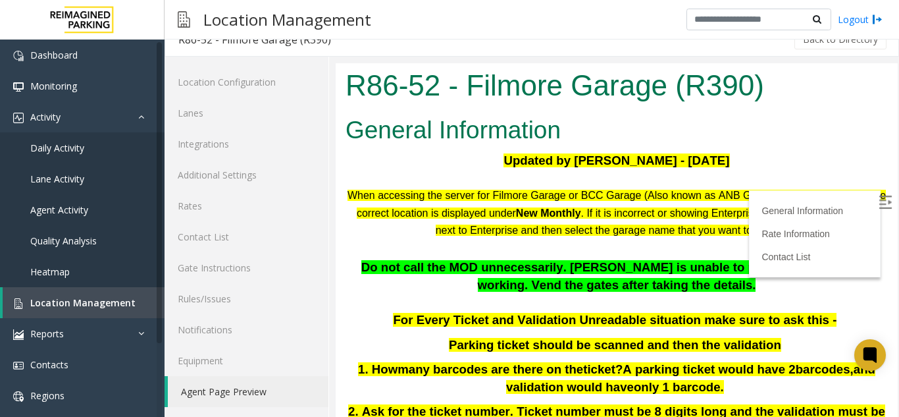
click at [879, 208] on img at bounding box center [885, 201] width 13 height 13
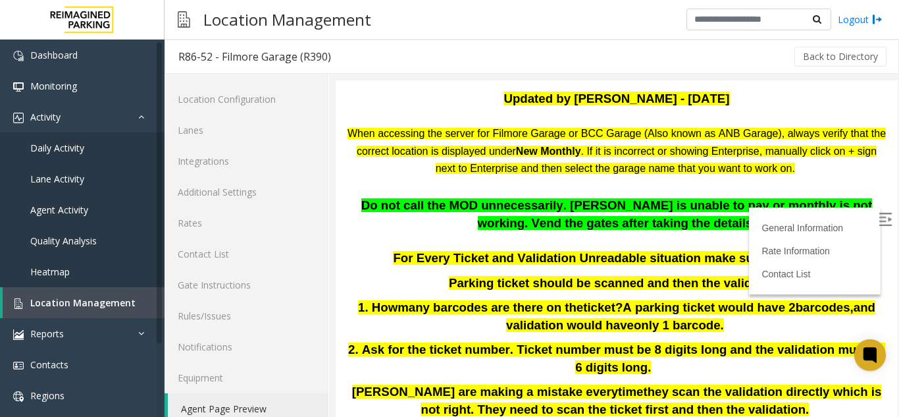
scroll to position [105, 0]
